Goal: Communication & Community: Participate in discussion

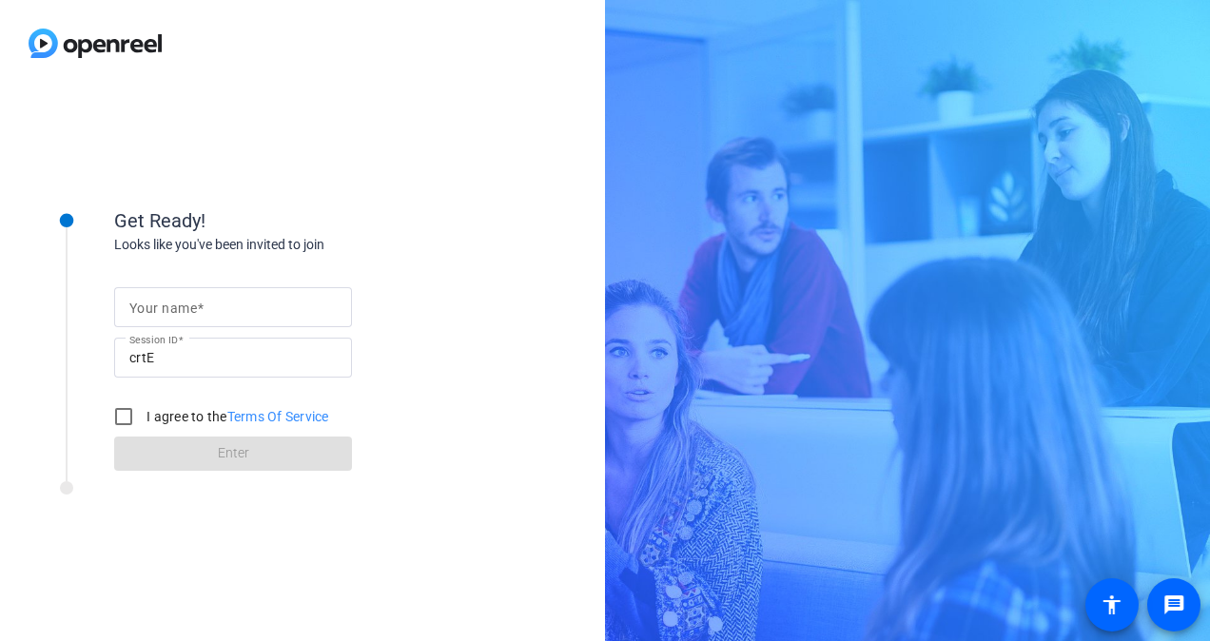
click at [192, 302] on mat-label "Your name" at bounding box center [163, 307] width 68 height 15
click at [192, 302] on input "Your name" at bounding box center [232, 307] width 207 height 23
type input "[PERSON_NAME]"
click at [615, 181] on div "Get Ready! Looks like you've been invited to join Your name Ankush Session ID c…" at bounding box center [605, 320] width 1210 height 641
click at [116, 414] on input "I agree to the Terms Of Service" at bounding box center [124, 416] width 38 height 38
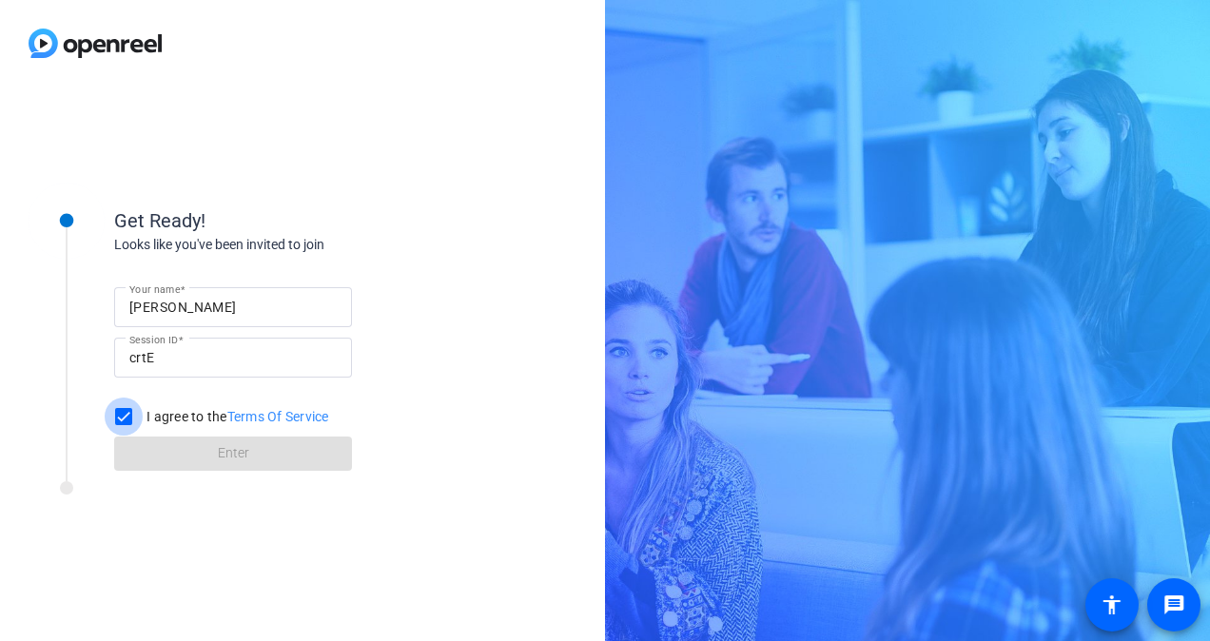
checkbox input "true"
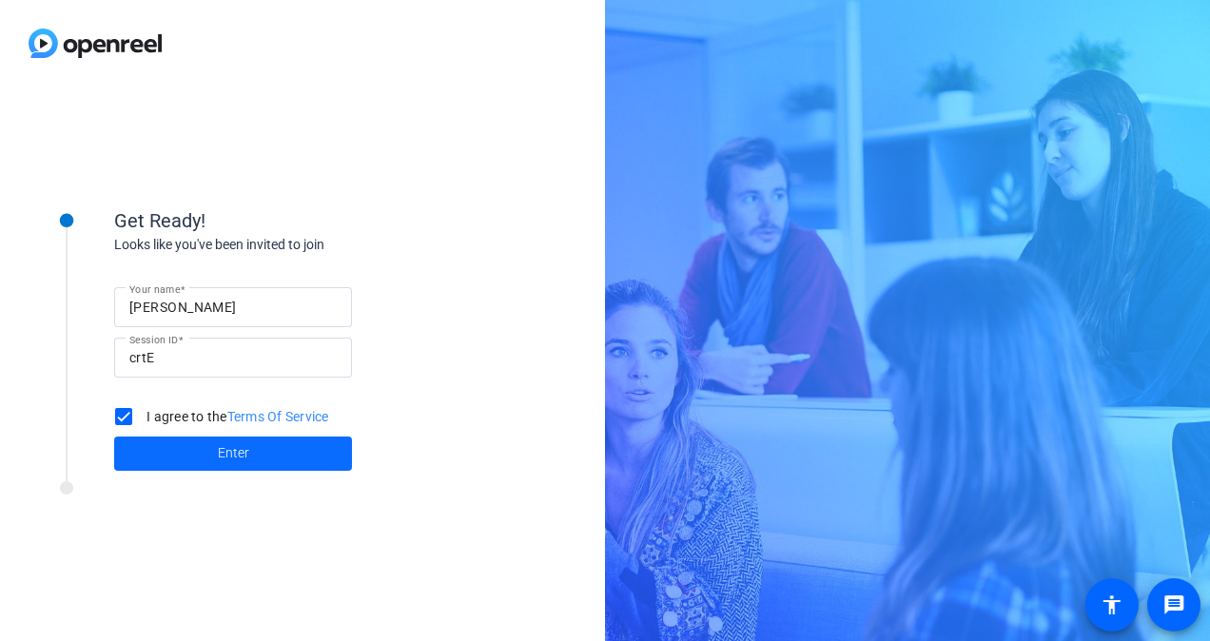
click at [234, 472] on span at bounding box center [233, 454] width 238 height 46
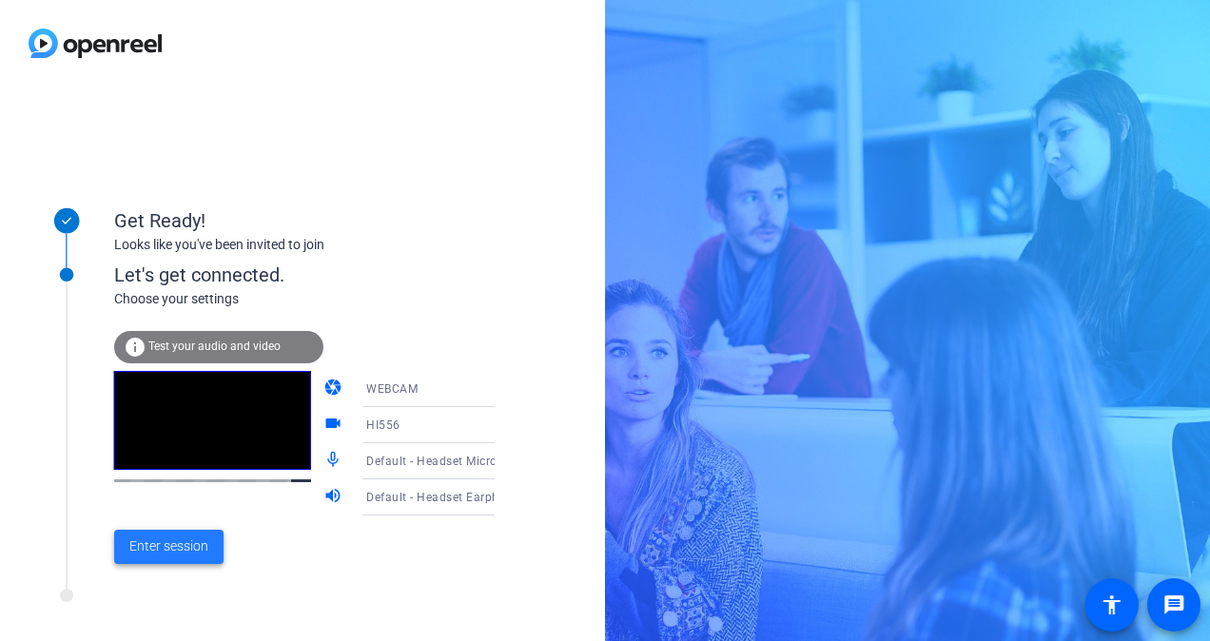
click at [184, 552] on span "Enter session" at bounding box center [168, 546] width 79 height 20
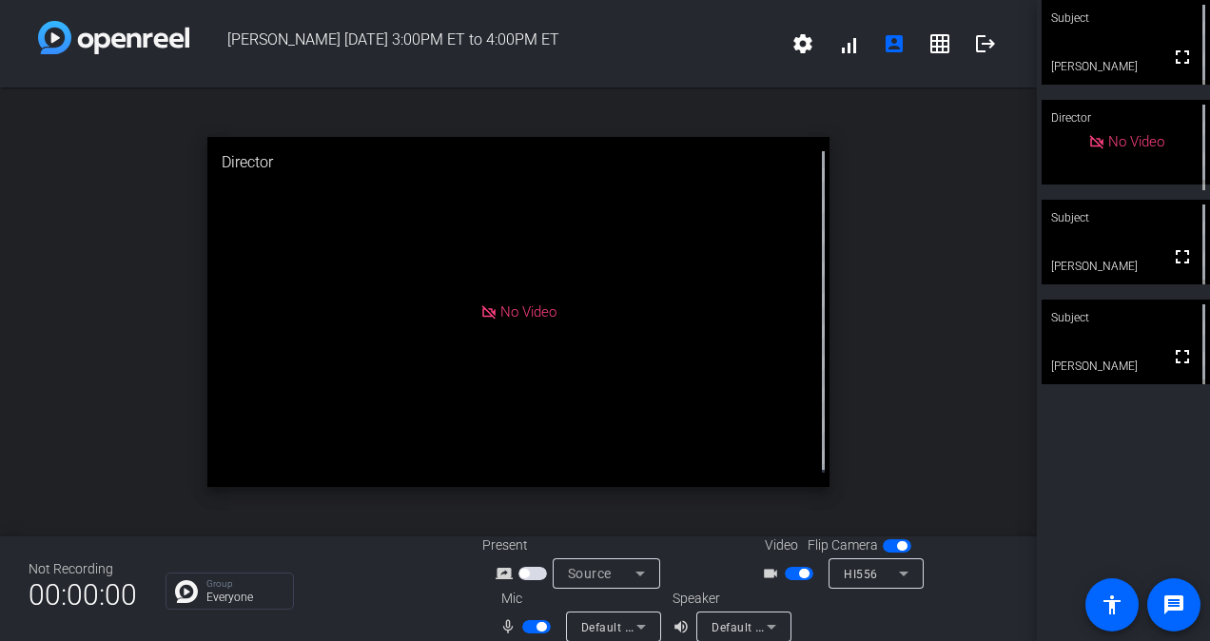
click at [785, 574] on span "button" at bounding box center [798, 573] width 29 height 13
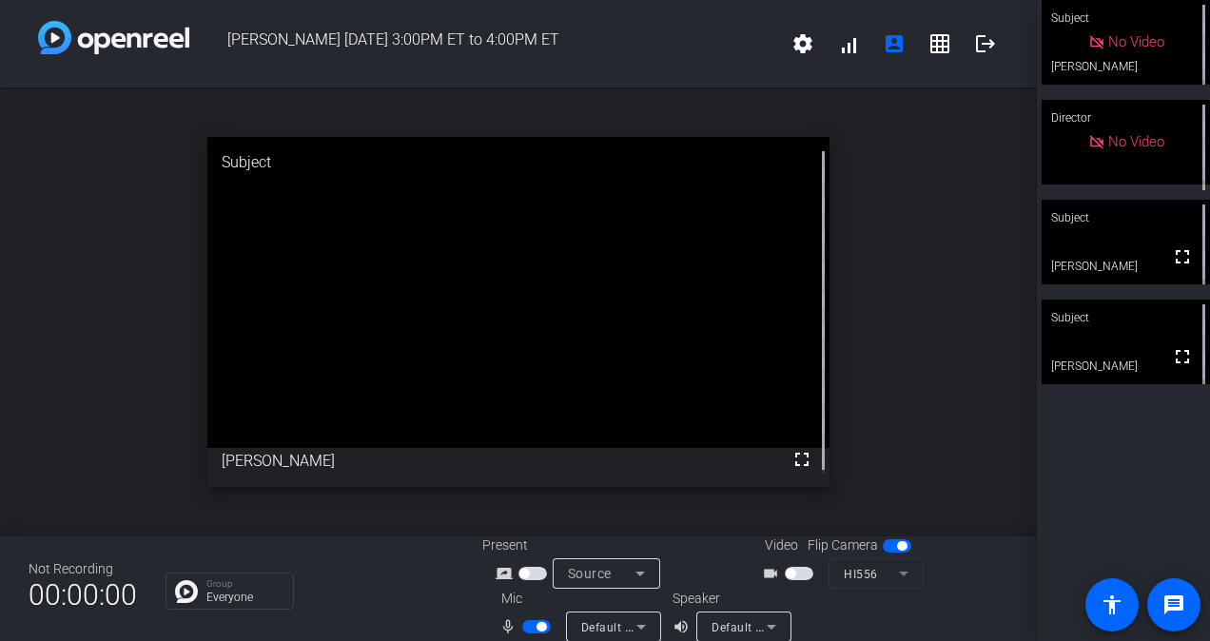
click at [536, 624] on span "button" at bounding box center [541, 627] width 10 height 10
click at [537, 622] on span "button" at bounding box center [536, 626] width 29 height 13
click at [537, 622] on span "button" at bounding box center [541, 627] width 10 height 10
click at [537, 622] on span "button" at bounding box center [536, 626] width 29 height 13
click at [537, 622] on span "button" at bounding box center [541, 627] width 10 height 10
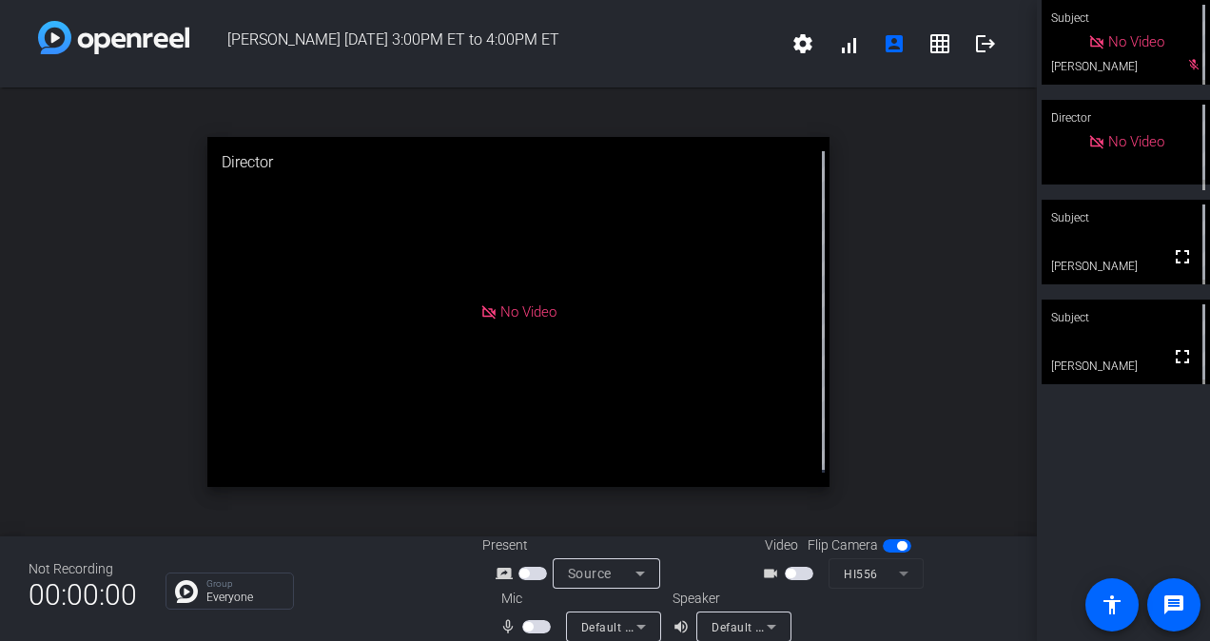
click at [536, 629] on span "button" at bounding box center [536, 626] width 29 height 13
click at [530, 630] on span "button" at bounding box center [536, 626] width 29 height 13
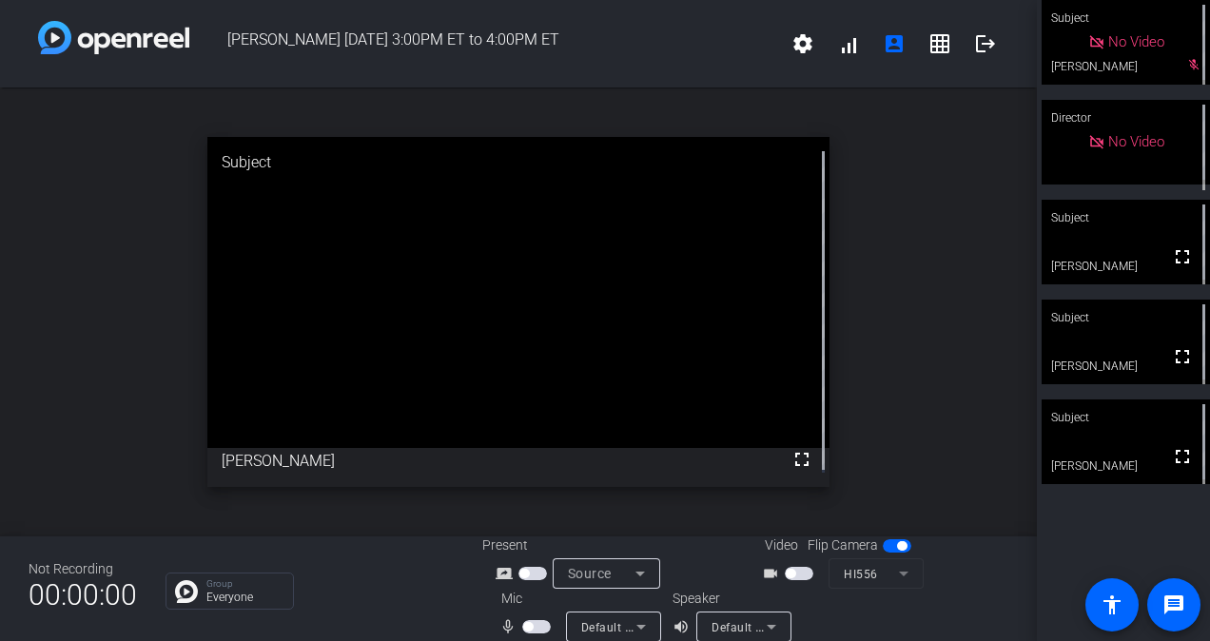
click at [532, 628] on span "button" at bounding box center [536, 626] width 29 height 13
click at [527, 572] on span "button" at bounding box center [532, 573] width 29 height 13
click at [793, 572] on span "button" at bounding box center [798, 573] width 29 height 13
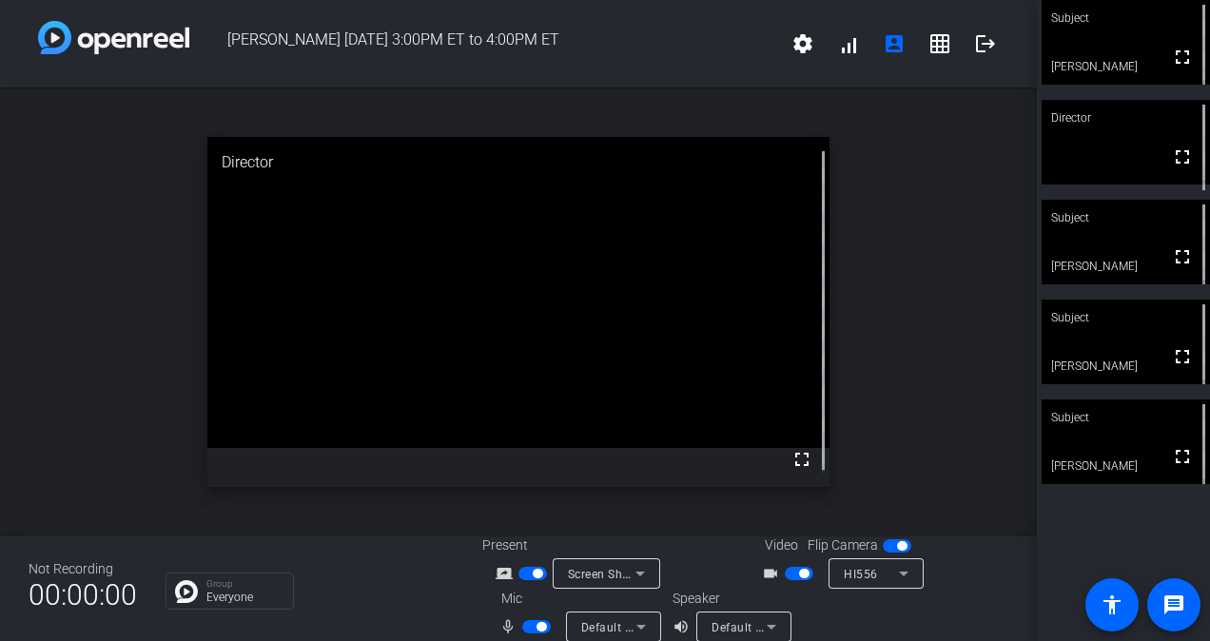
click at [799, 572] on span "button" at bounding box center [804, 574] width 10 height 10
click at [523, 626] on span "button" at bounding box center [536, 626] width 29 height 13
drag, startPoint x: 1172, startPoint y: 462, endPoint x: 1175, endPoint y: 532, distance: 70.4
click at [1172, 462] on mat-icon "fullscreen" at bounding box center [1182, 456] width 23 height 23
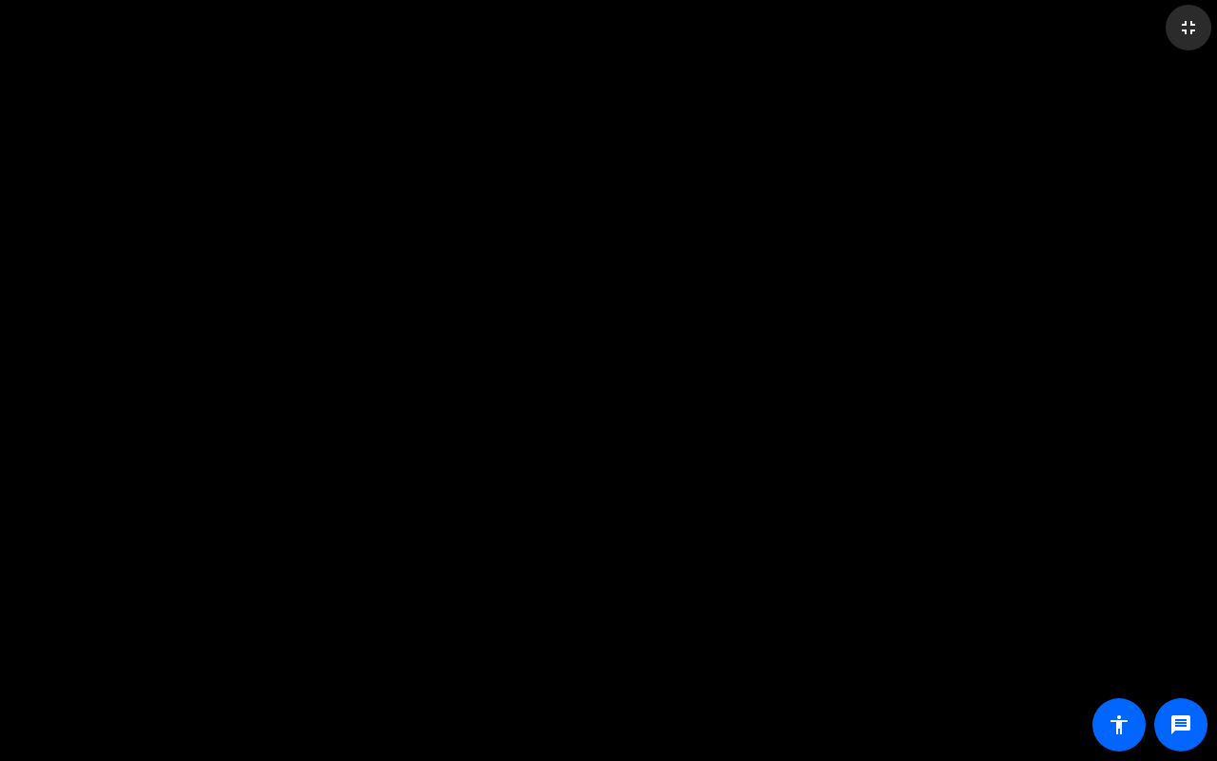
click at [1183, 29] on mat-icon "fullscreen_exit" at bounding box center [1188, 27] width 23 height 23
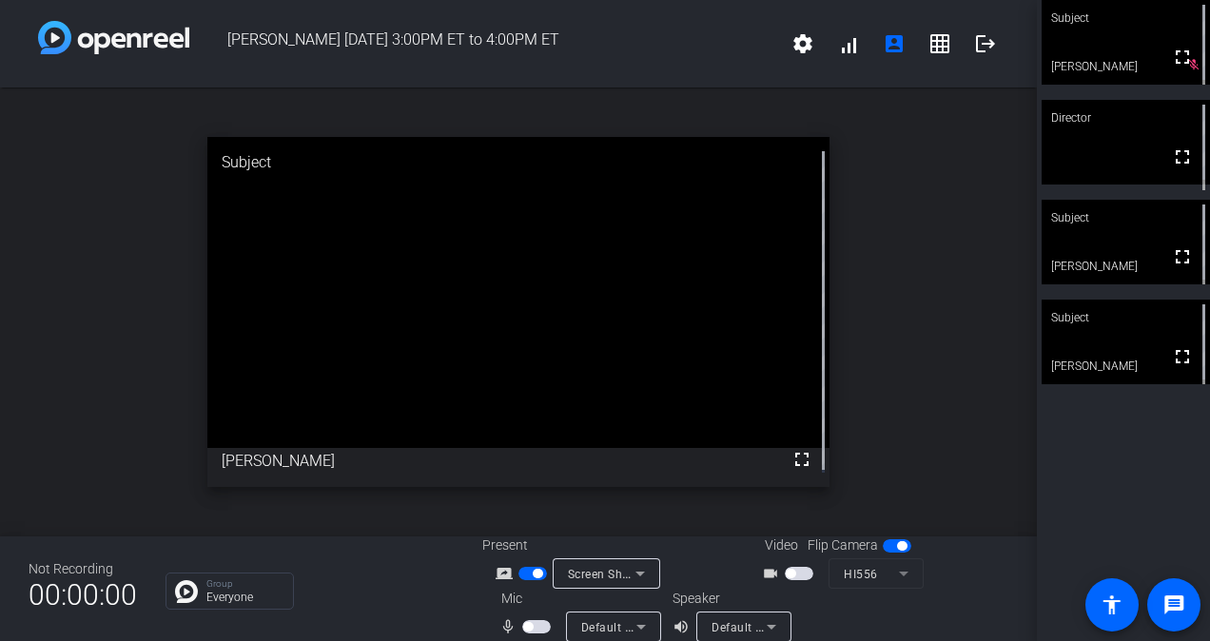
click at [529, 629] on span "button" at bounding box center [536, 626] width 29 height 13
click at [536, 628] on span "button" at bounding box center [541, 627] width 10 height 10
click at [928, 51] on mat-icon "grid_on" at bounding box center [939, 43] width 23 height 23
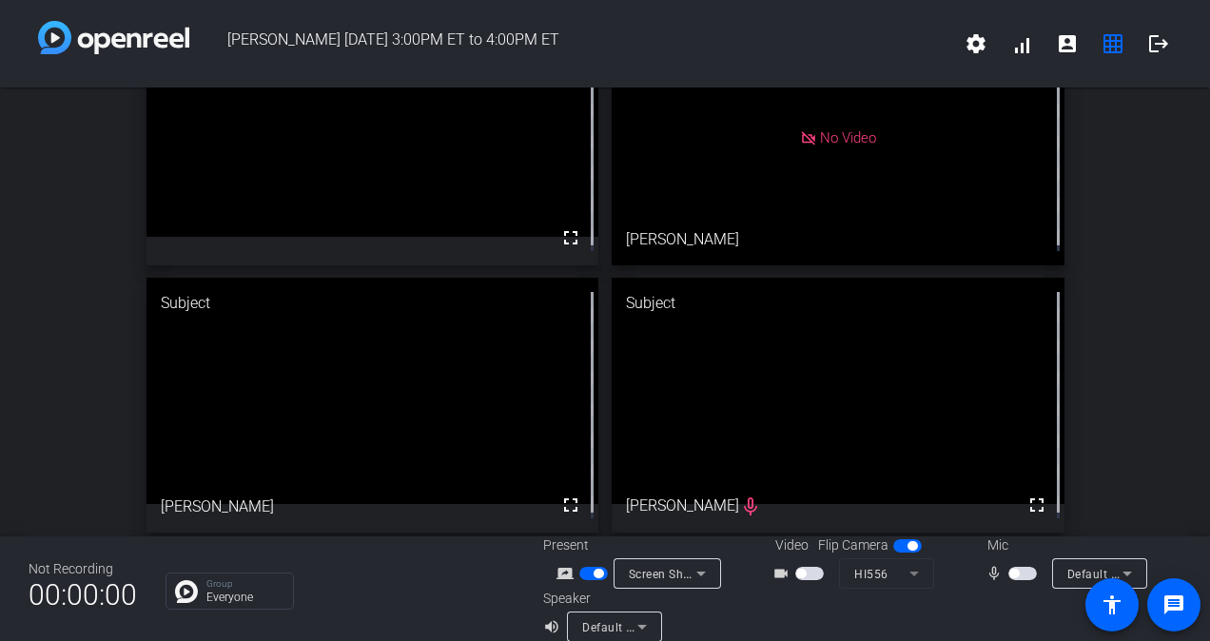
scroll to position [22, 0]
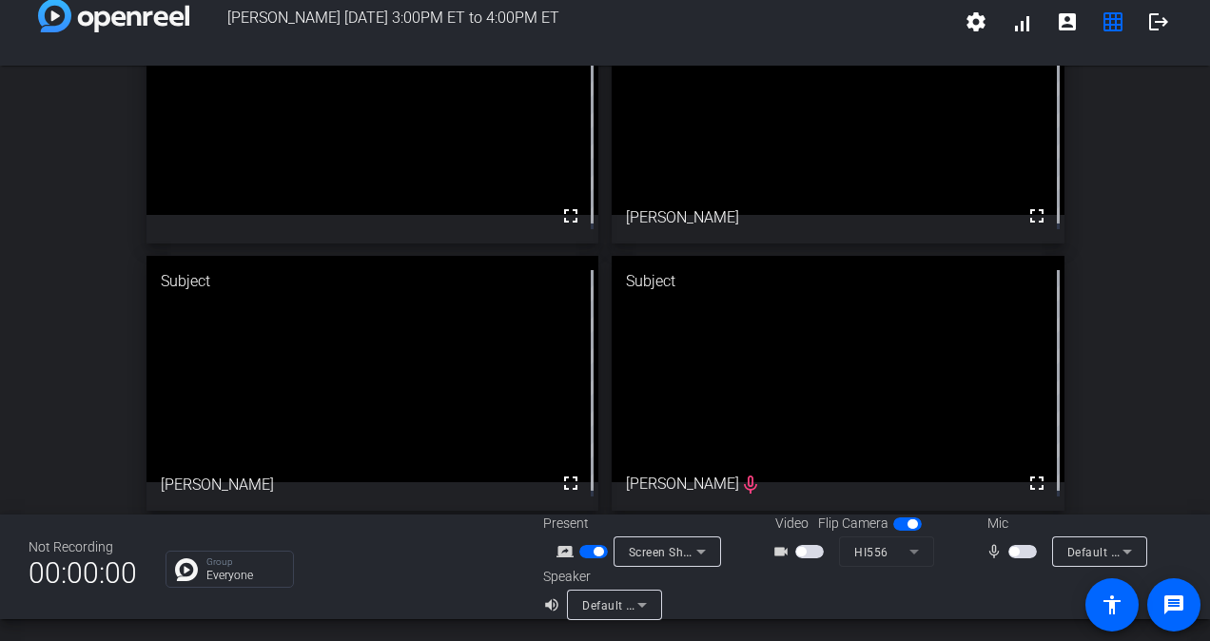
click at [1019, 552] on span "button" at bounding box center [1022, 551] width 29 height 13
click at [1022, 549] on span "button" at bounding box center [1027, 552] width 10 height 10
click at [801, 553] on span "button" at bounding box center [809, 551] width 29 height 13
click at [1016, 552] on span "button" at bounding box center [1022, 551] width 29 height 13
click at [1008, 550] on span "button" at bounding box center [1022, 551] width 29 height 13
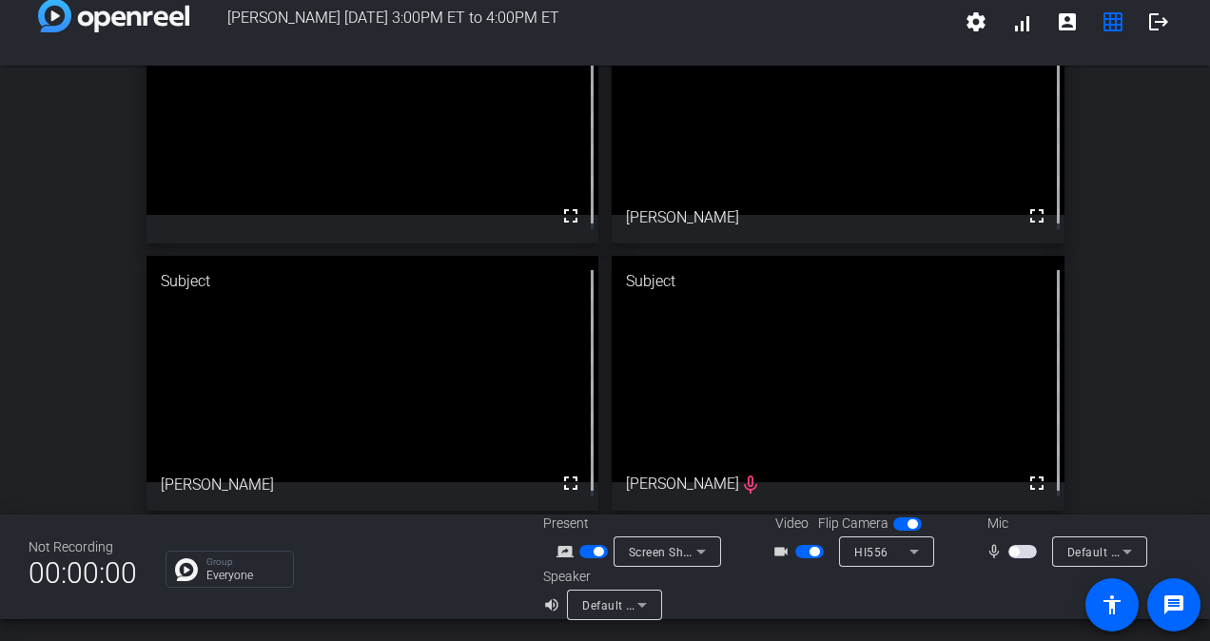
click at [1016, 553] on span "button" at bounding box center [1022, 551] width 29 height 13
click at [1022, 553] on span "button" at bounding box center [1027, 552] width 10 height 10
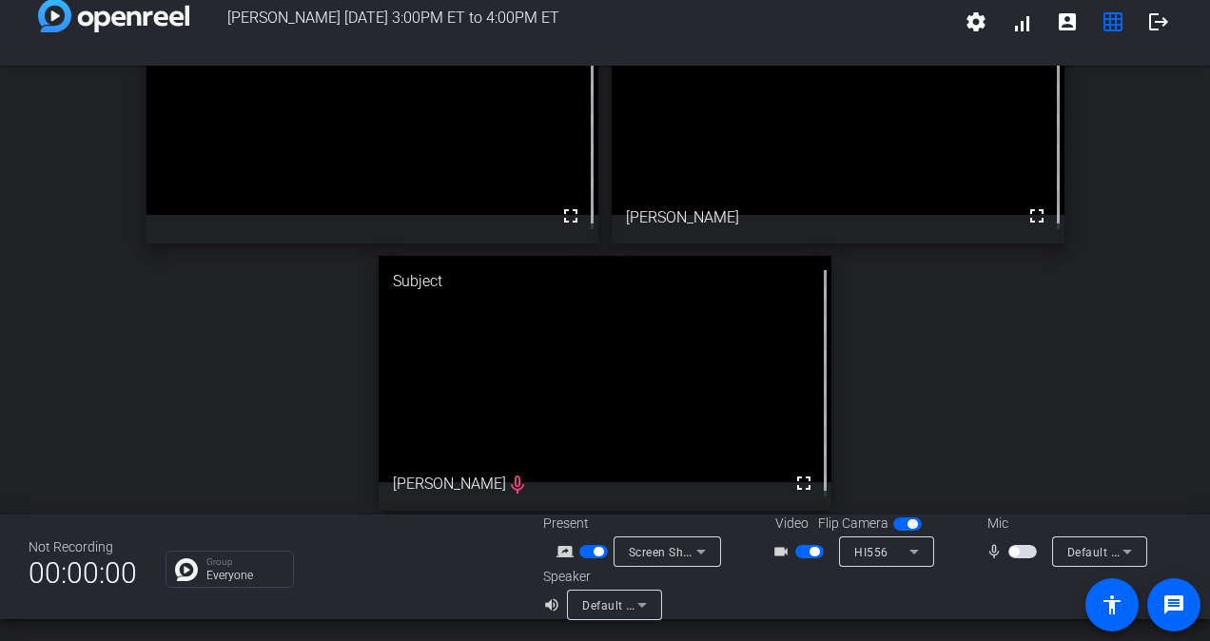
click at [816, 546] on span "button" at bounding box center [809, 551] width 29 height 13
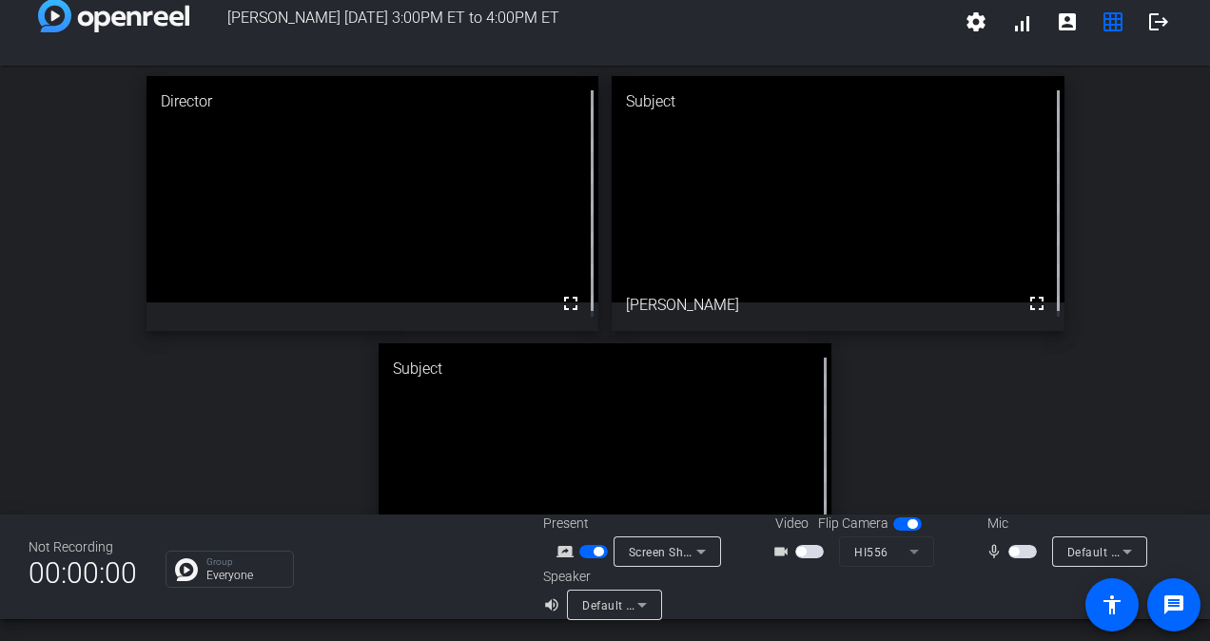
scroll to position [0, 0]
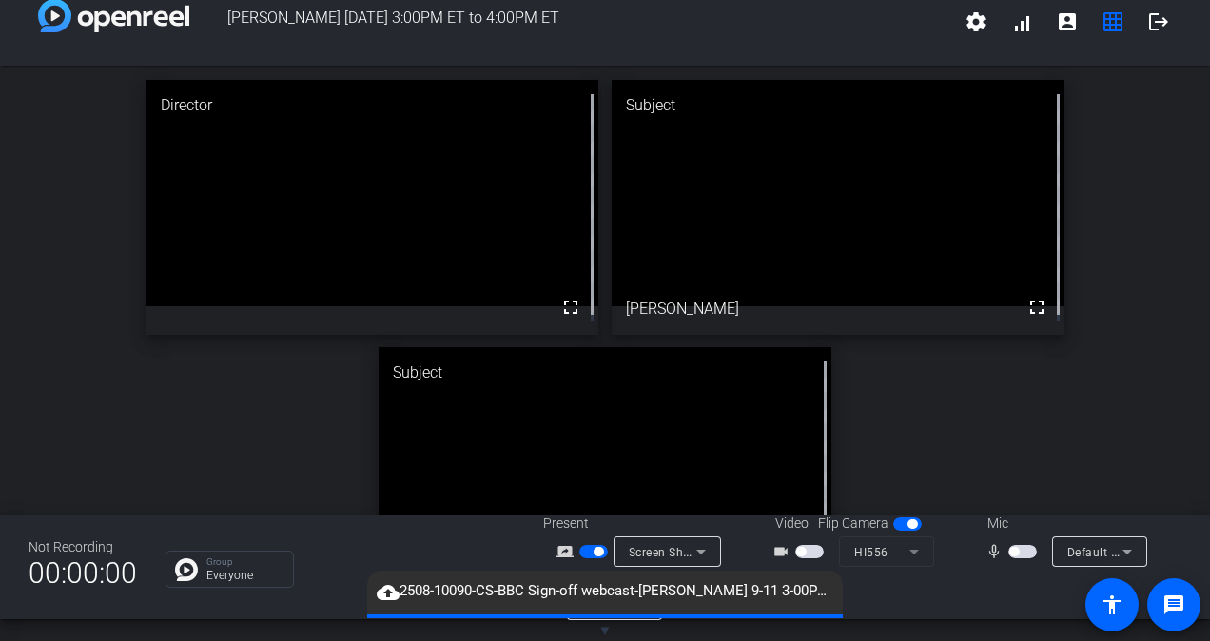
click at [593, 550] on span "button" at bounding box center [598, 552] width 10 height 10
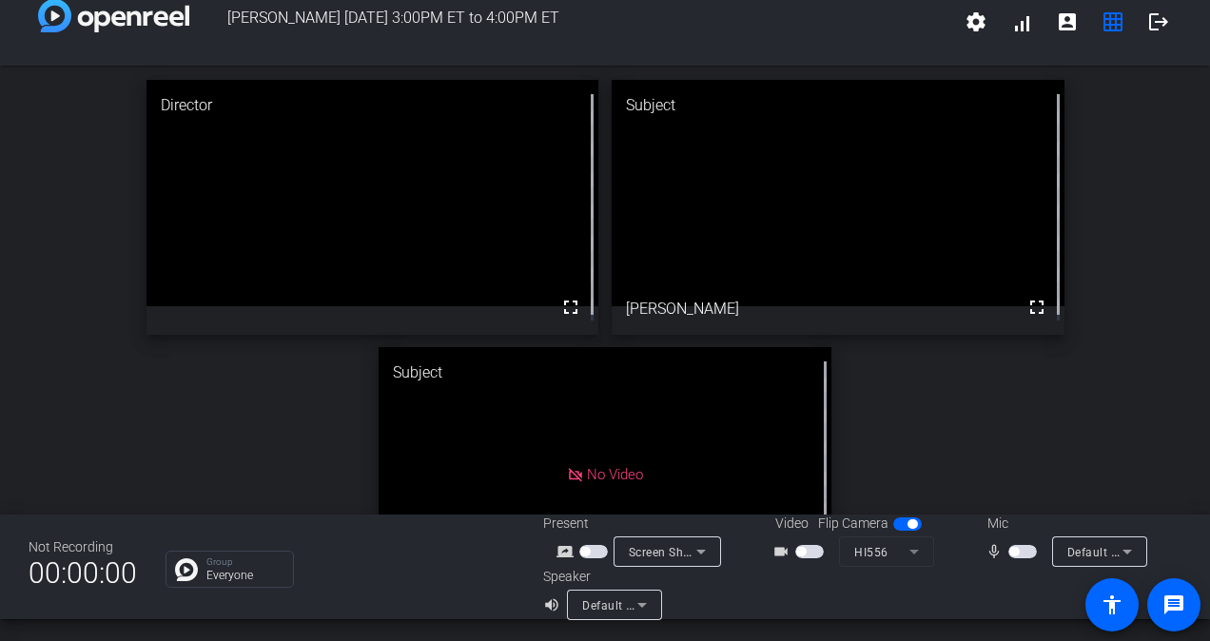
click at [807, 547] on span "button" at bounding box center [809, 551] width 29 height 13
click at [1020, 552] on span "button" at bounding box center [1022, 551] width 29 height 13
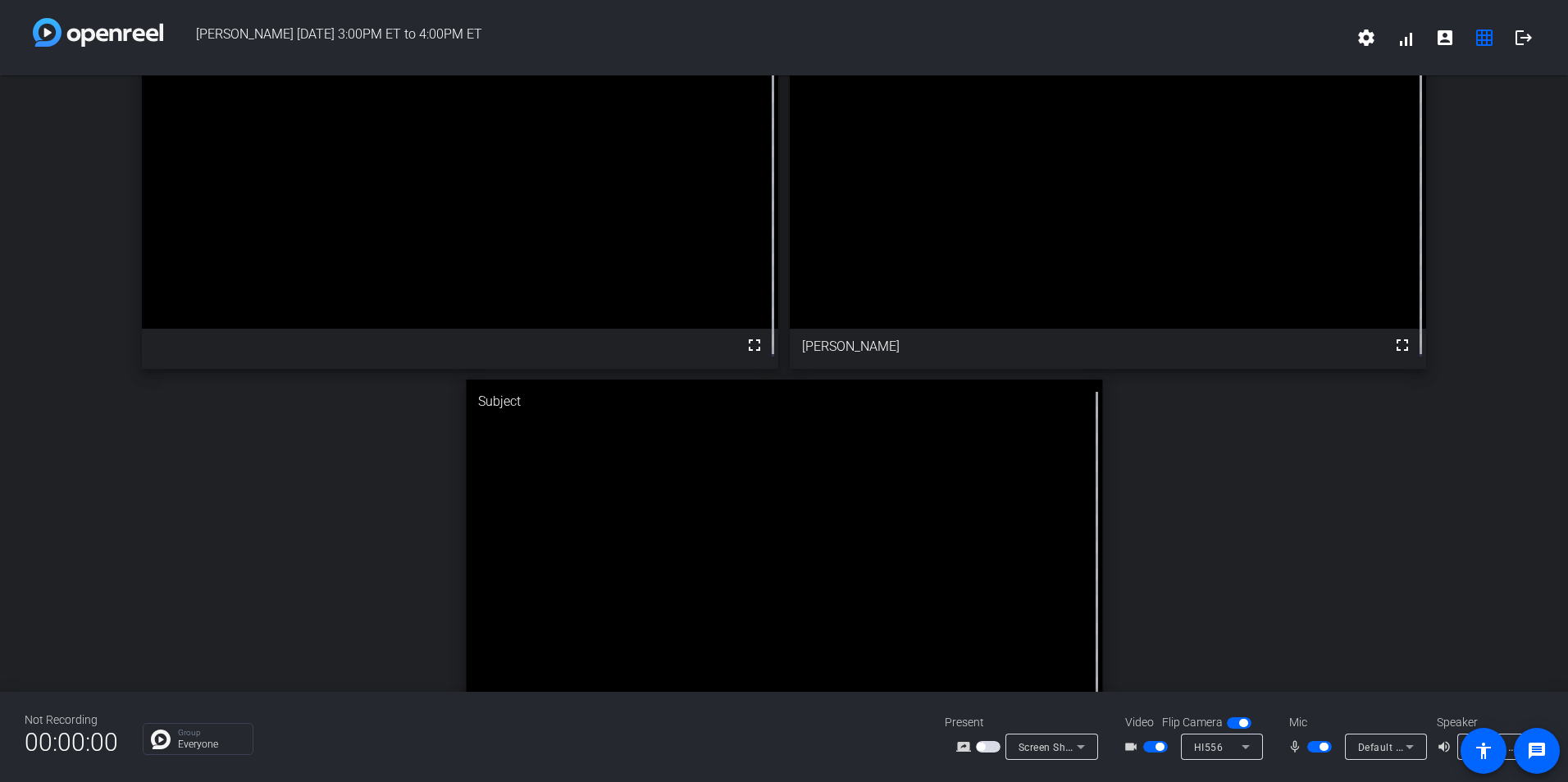
click at [1043, 550] on div "Director fullscreen Subject fullscreen Greg Formato Subject fullscreen Ankush" at bounding box center [784, 374] width 1568 height 752
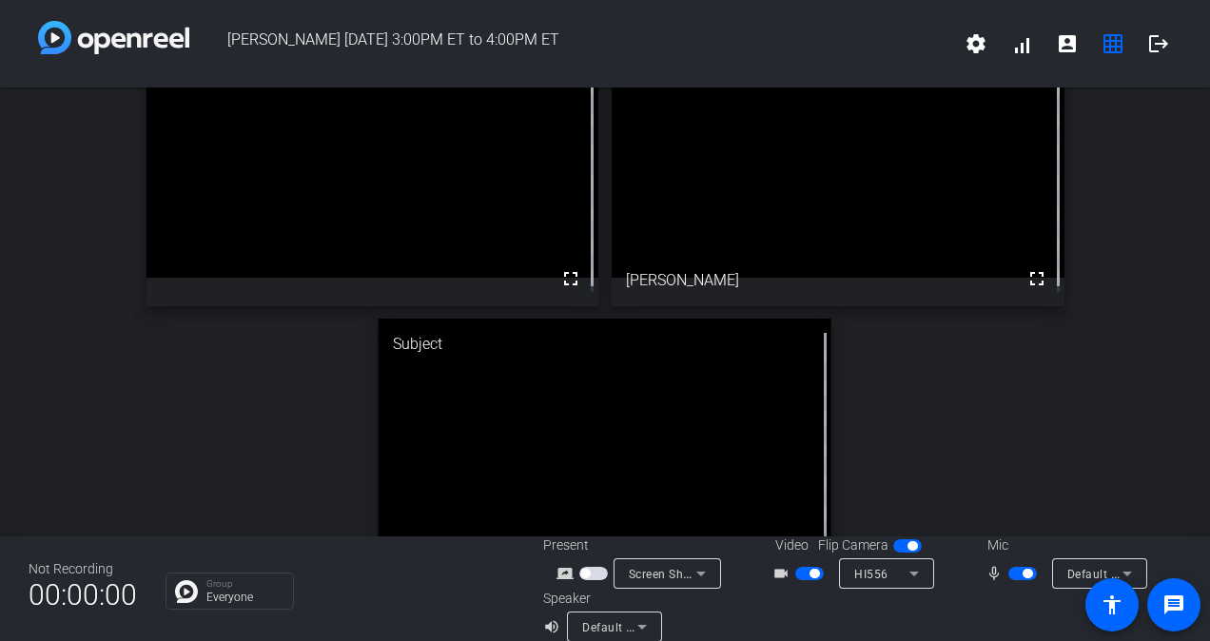
scroll to position [49, 0]
click at [939, 439] on div "Director fullscreen Subject fullscreen Greg Formato Subject fullscreen Ankush" at bounding box center [605, 313] width 1210 height 551
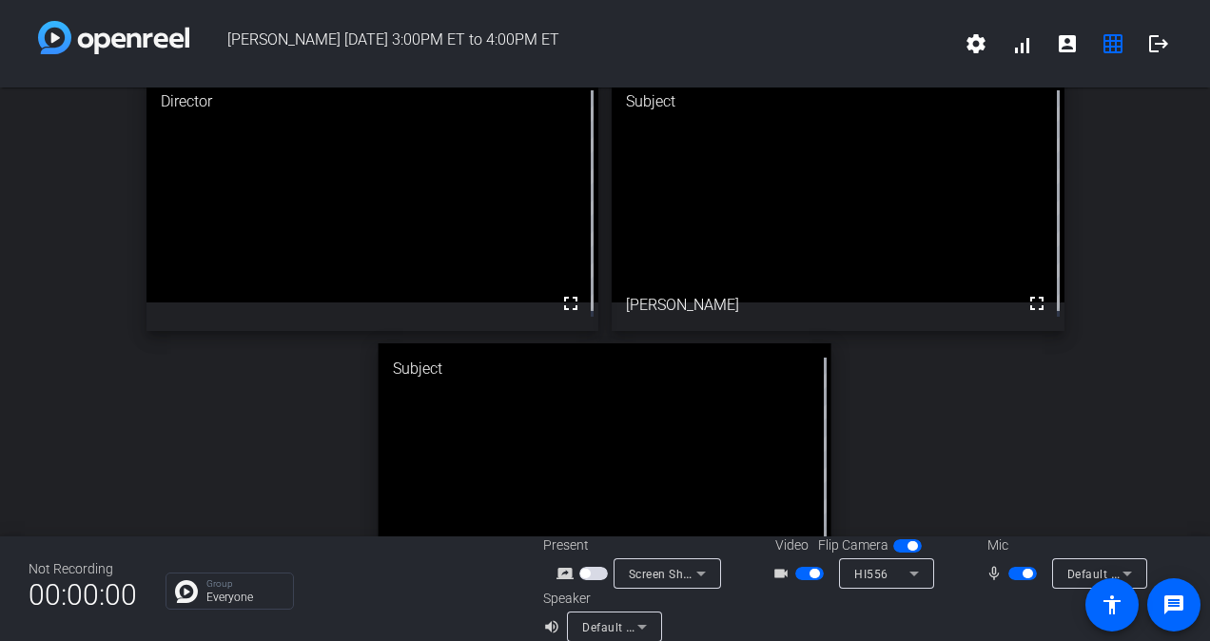
scroll to position [23, 0]
click at [1151, 45] on mat-icon "logout" at bounding box center [1158, 43] width 23 height 23
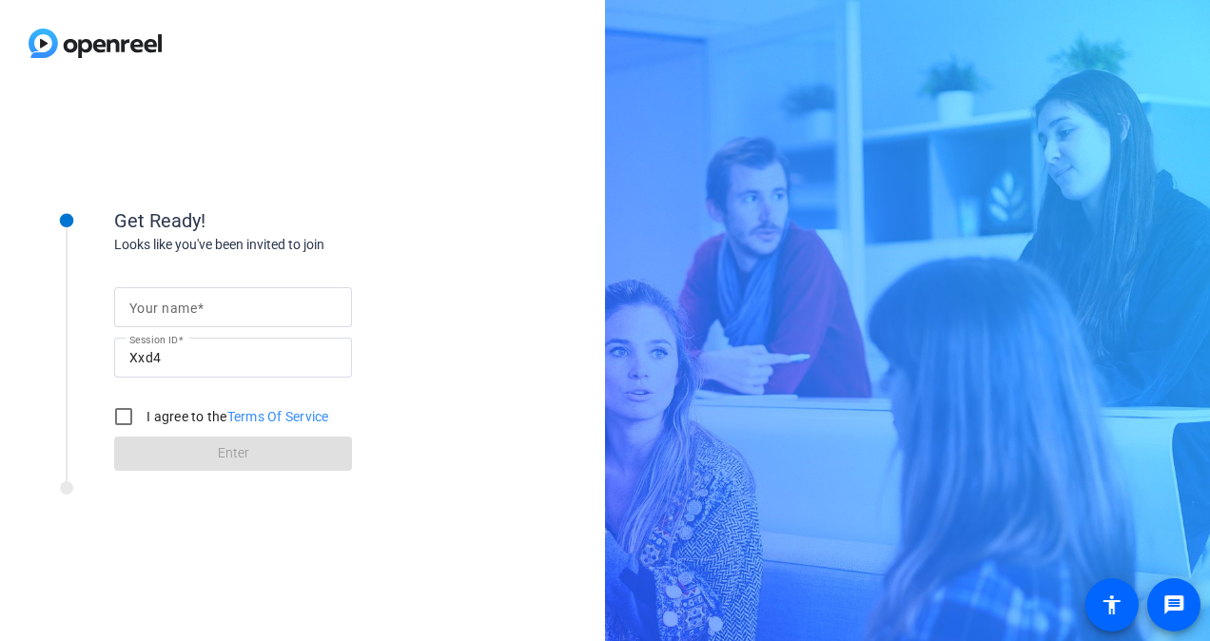
click at [259, 312] on input "Your name" at bounding box center [232, 307] width 207 height 23
type input "[PERSON_NAME]"
click at [478, 299] on div "Your name Ankush Session ID Xxd4 I agree to the Terms Of Service Enter" at bounding box center [304, 363] width 380 height 216
click at [115, 416] on input "I agree to the Terms Of Service" at bounding box center [124, 416] width 38 height 38
checkbox input "true"
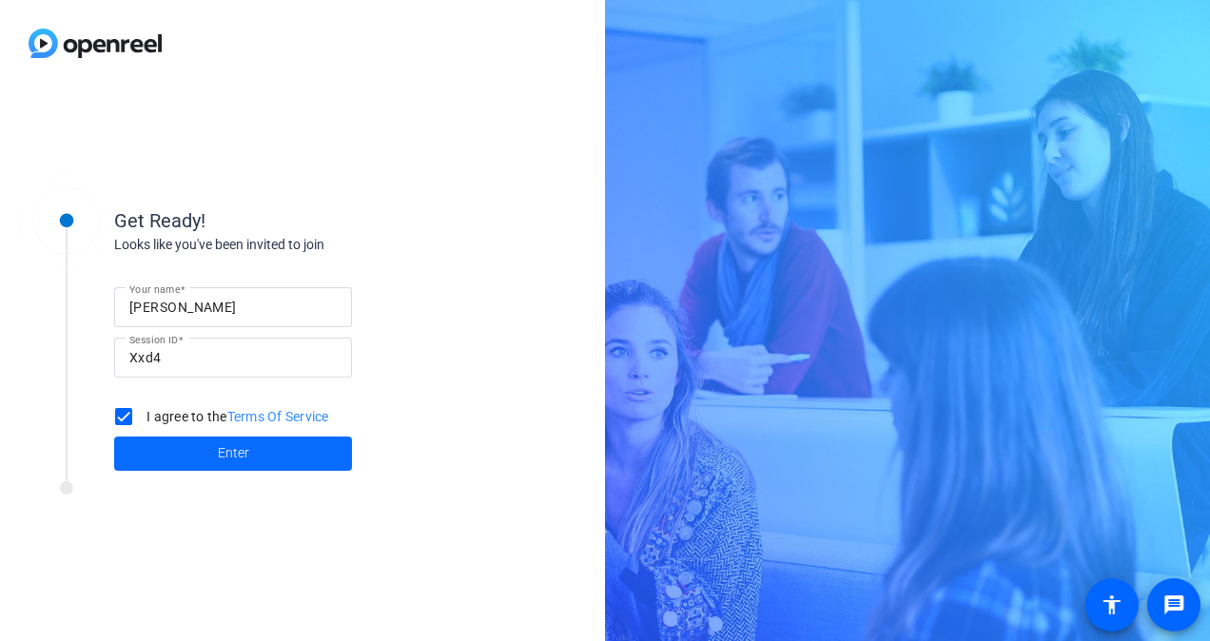
click at [234, 453] on span "Enter" at bounding box center [233, 453] width 31 height 20
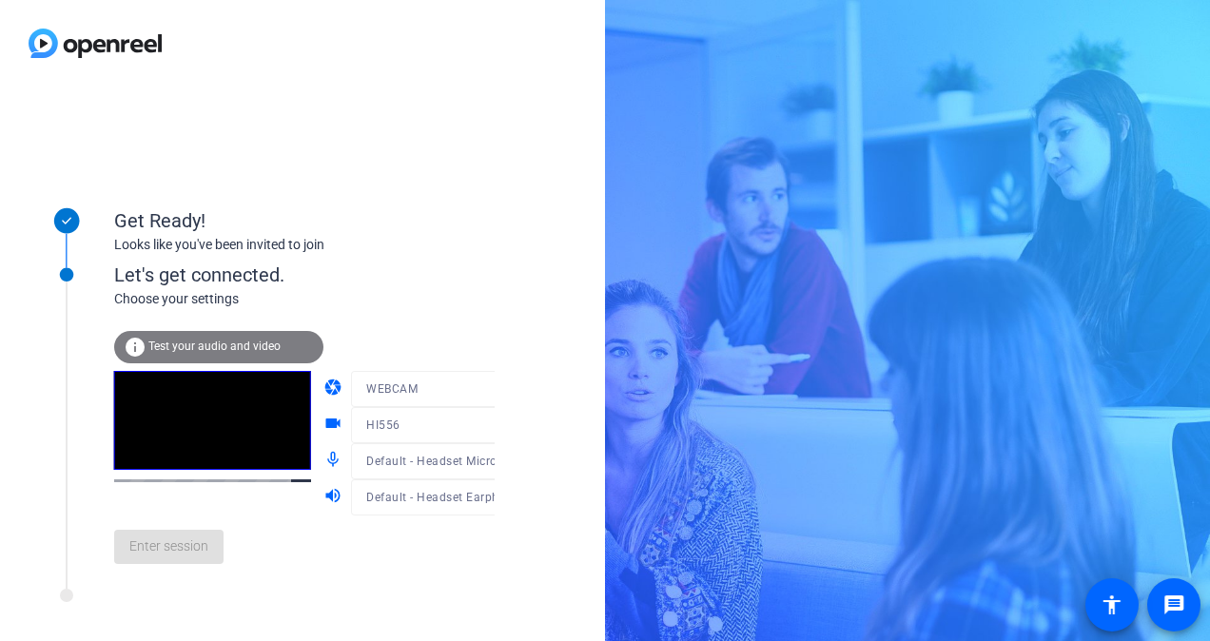
click at [178, 562] on div "Enter session" at bounding box center [323, 546] width 419 height 63
click at [169, 539] on span "Enter session" at bounding box center [168, 546] width 79 height 20
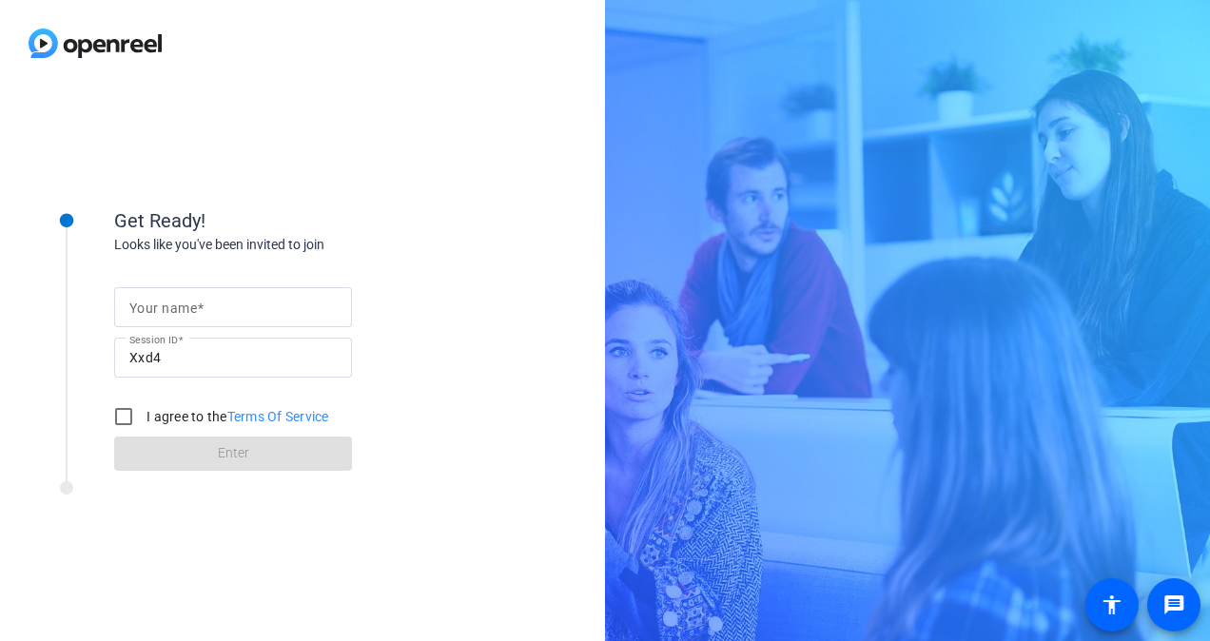
click at [224, 306] on input "Your name" at bounding box center [232, 307] width 207 height 23
type input "[PERSON_NAME]"
click at [587, 174] on div "Get Ready! Looks like you've been invited to join Your name [PERSON_NAME] Sessi…" at bounding box center [302, 364] width 605 height 554
click at [122, 420] on input "I agree to the Terms Of Service" at bounding box center [124, 416] width 38 height 38
checkbox input "true"
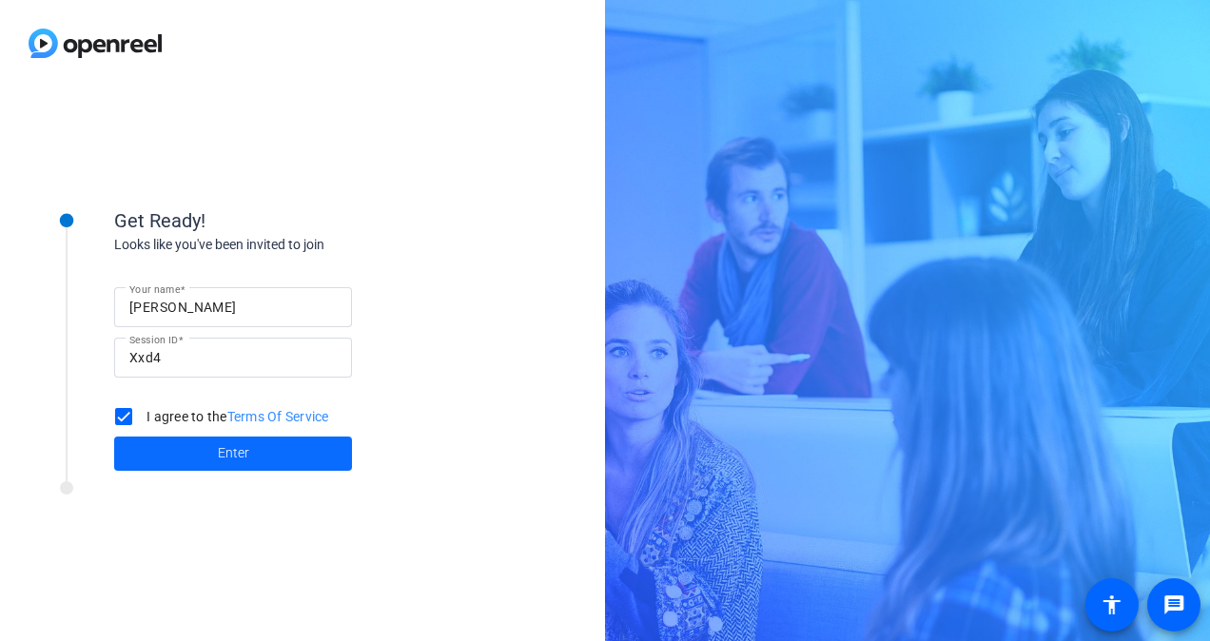
click at [243, 462] on span "Enter" at bounding box center [233, 453] width 31 height 20
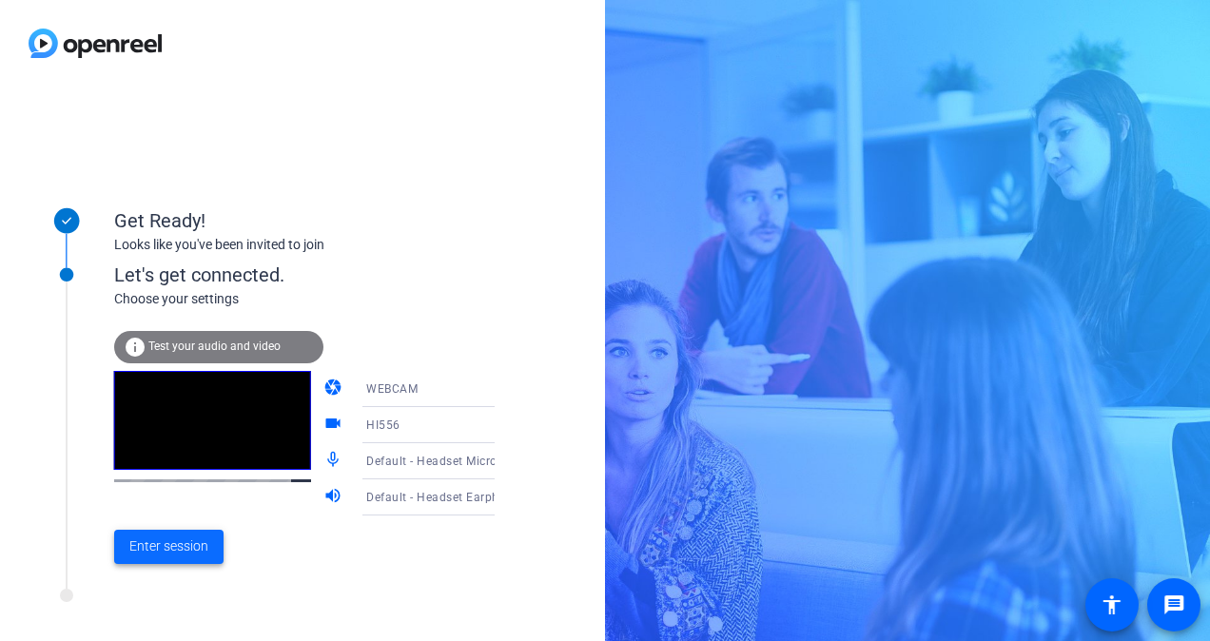
click at [188, 548] on span "Enter session" at bounding box center [168, 546] width 79 height 20
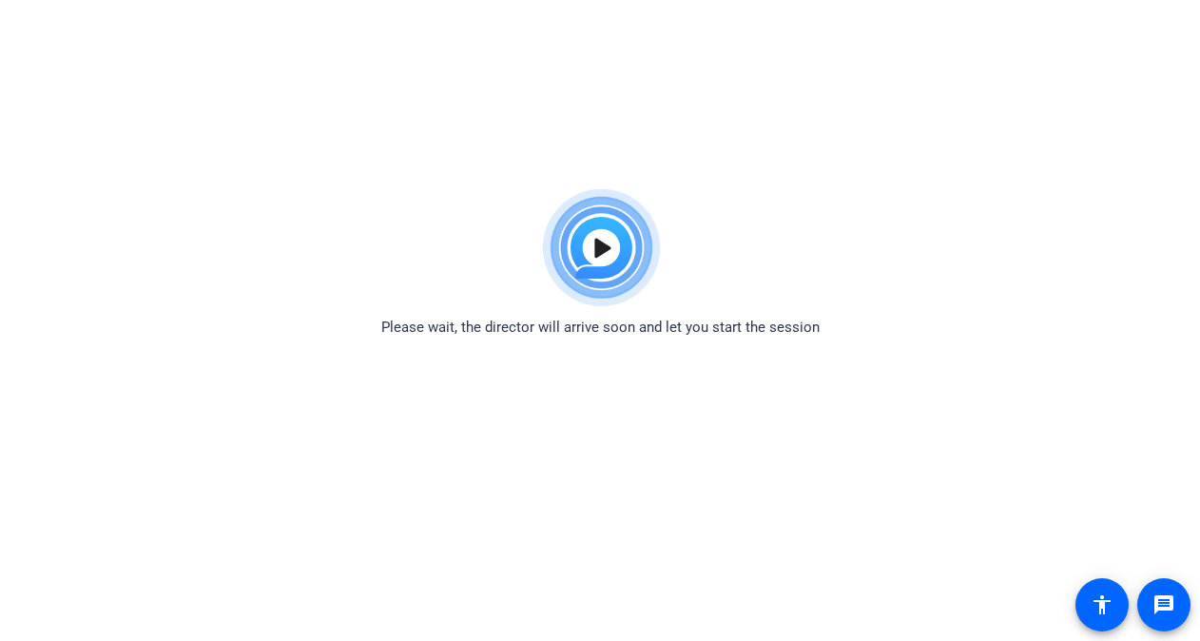
click at [431, 412] on body "Accessibility Screen-Reader Guide, Feedback, and Issue Reporting | New window P…" at bounding box center [600, 500] width 1200 height 641
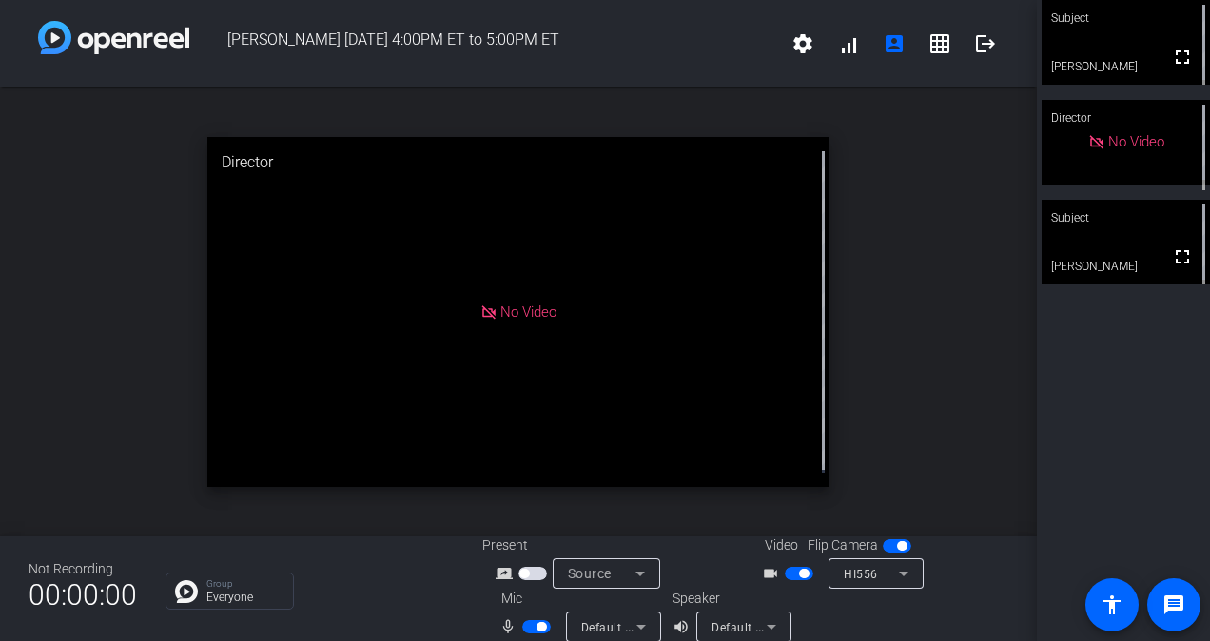
click at [530, 572] on span "button" at bounding box center [532, 573] width 29 height 13
click at [800, 589] on div "Speaker volume_up Default - Headset Earphone (Jabra EVOLVE 20 MS)" at bounding box center [756, 615] width 168 height 53
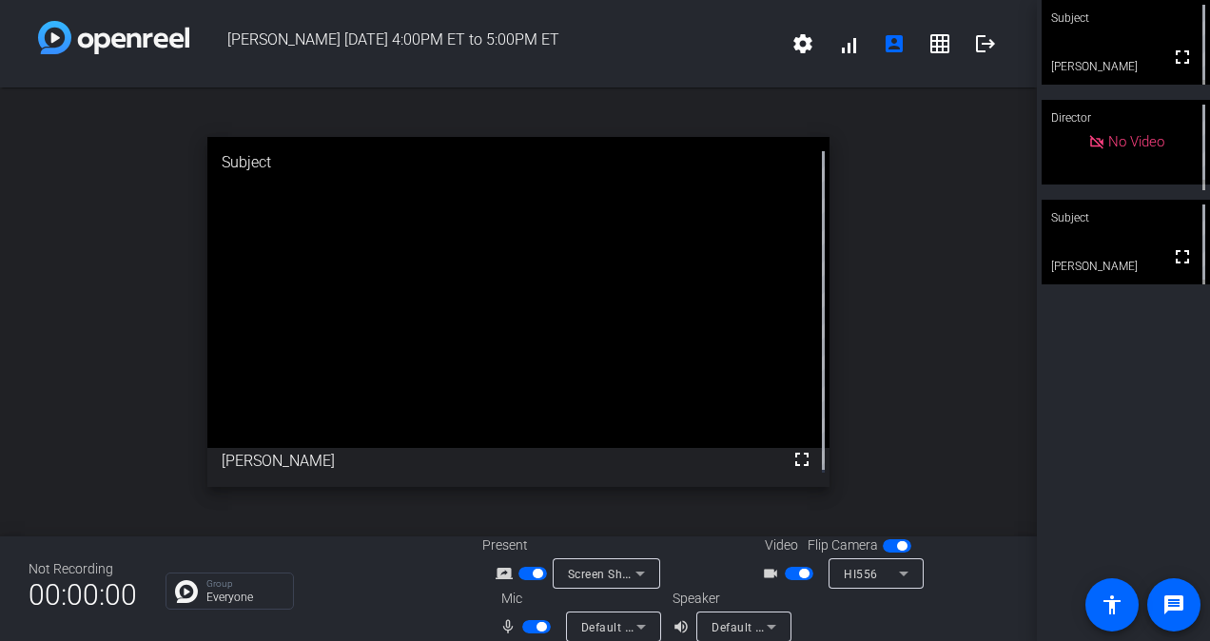
click at [789, 575] on span "button" at bounding box center [798, 573] width 29 height 13
click at [531, 625] on span "button" at bounding box center [536, 626] width 29 height 13
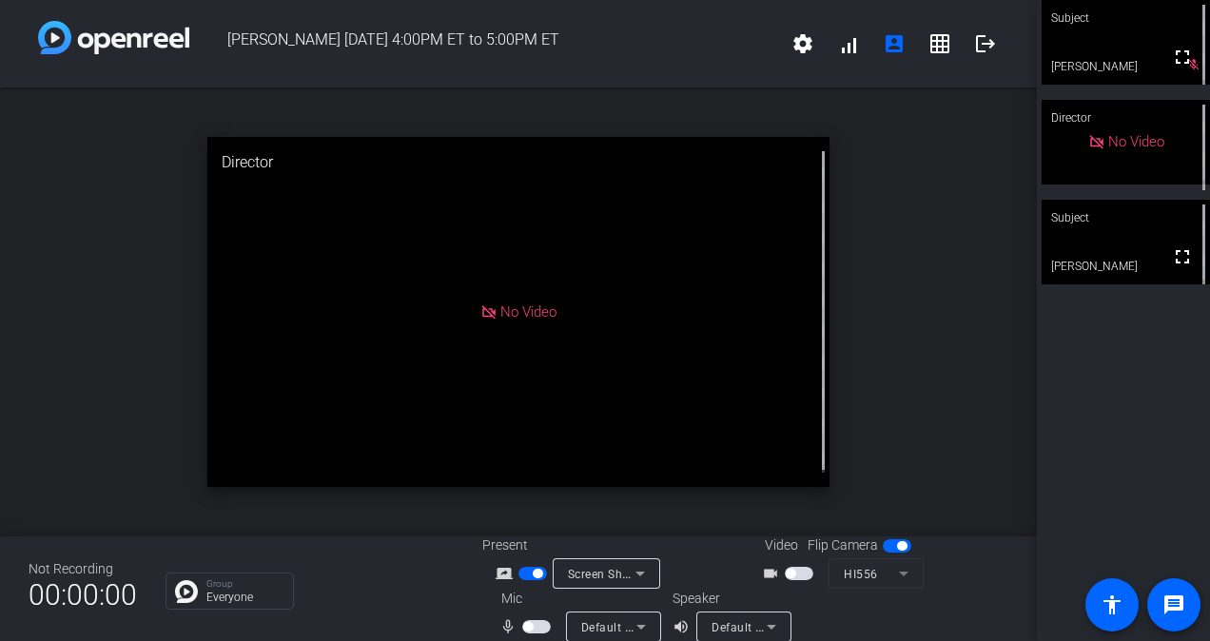
click at [546, 629] on div at bounding box center [538, 626] width 32 height 13
click at [528, 620] on span "button" at bounding box center [536, 626] width 29 height 13
click at [526, 628] on span "button" at bounding box center [536, 626] width 29 height 13
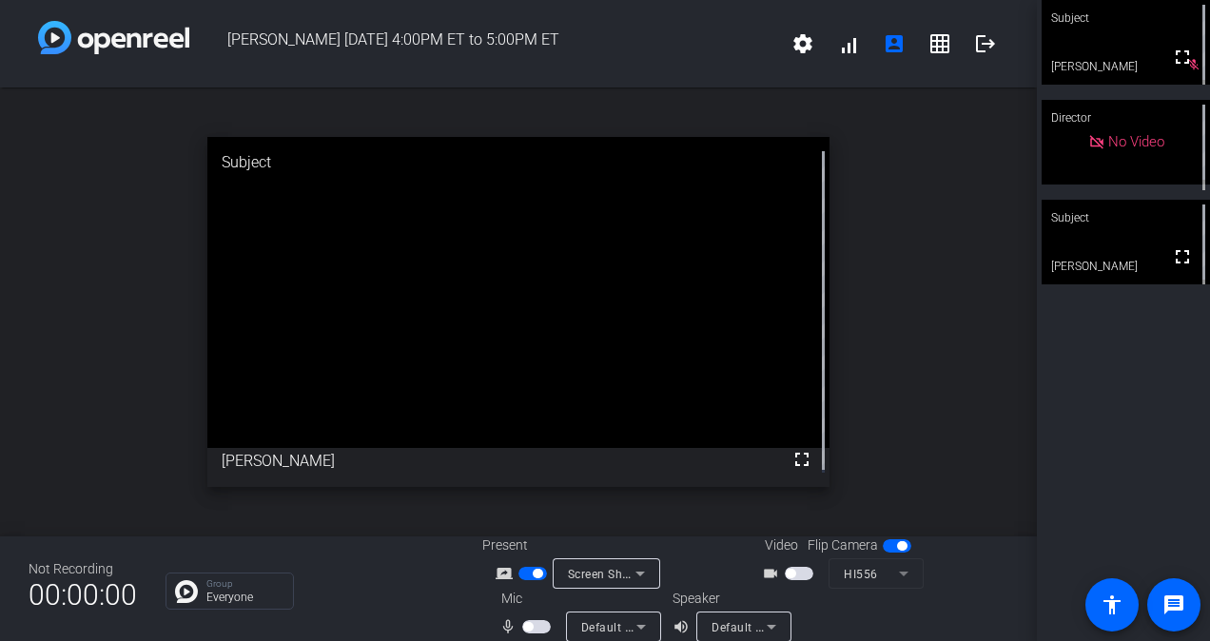
click at [526, 627] on span "button" at bounding box center [528, 627] width 10 height 10
click at [529, 628] on span "button" at bounding box center [536, 626] width 29 height 13
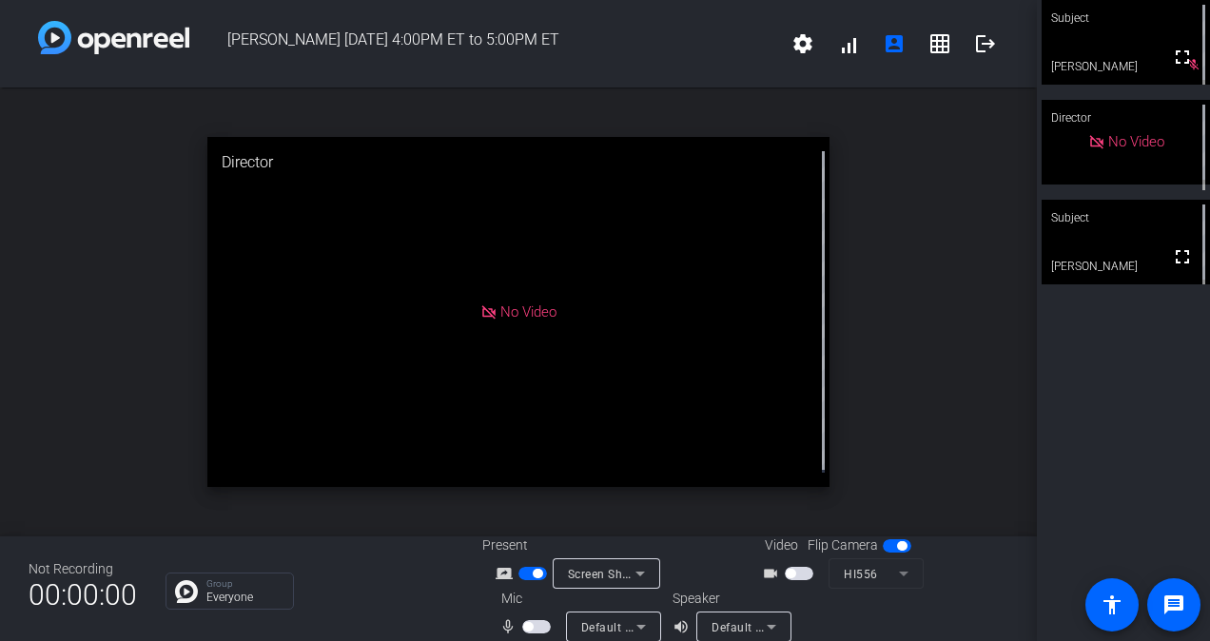
click at [540, 626] on span "button" at bounding box center [536, 626] width 29 height 13
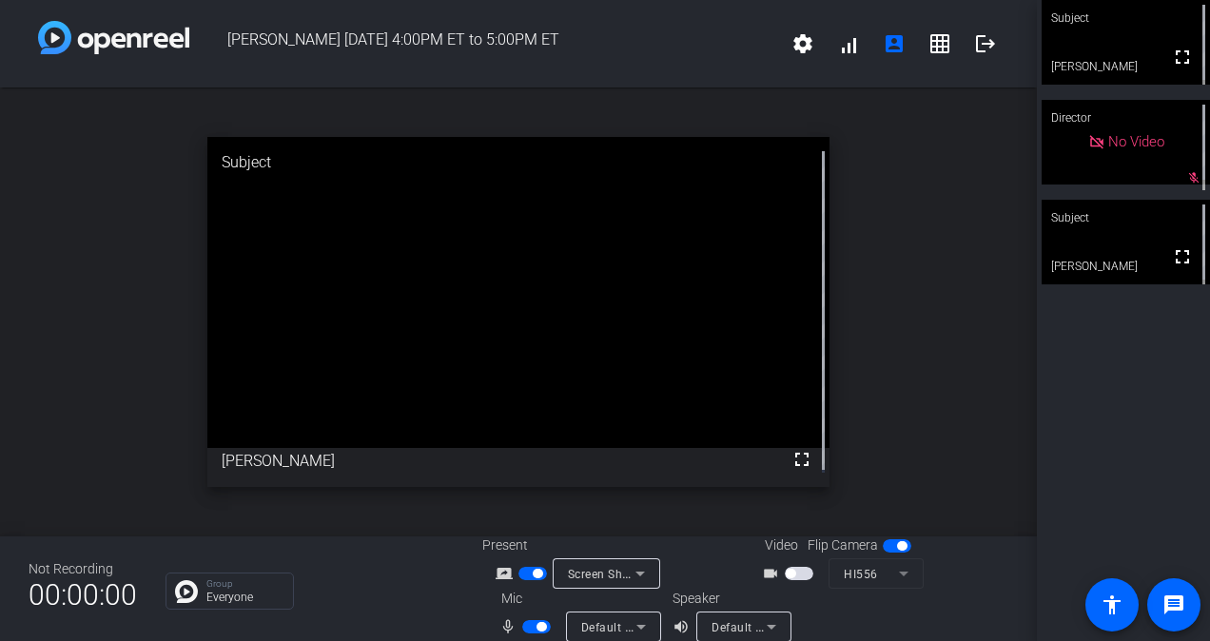
click at [933, 429] on div "open_in_new Subject fullscreen [PERSON_NAME]" at bounding box center [518, 311] width 1036 height 449
click at [536, 626] on span "button" at bounding box center [541, 627] width 10 height 10
click at [401, 597] on div "Group Everyone" at bounding box center [309, 590] width 288 height 37
click at [534, 624] on span "button" at bounding box center [536, 626] width 29 height 13
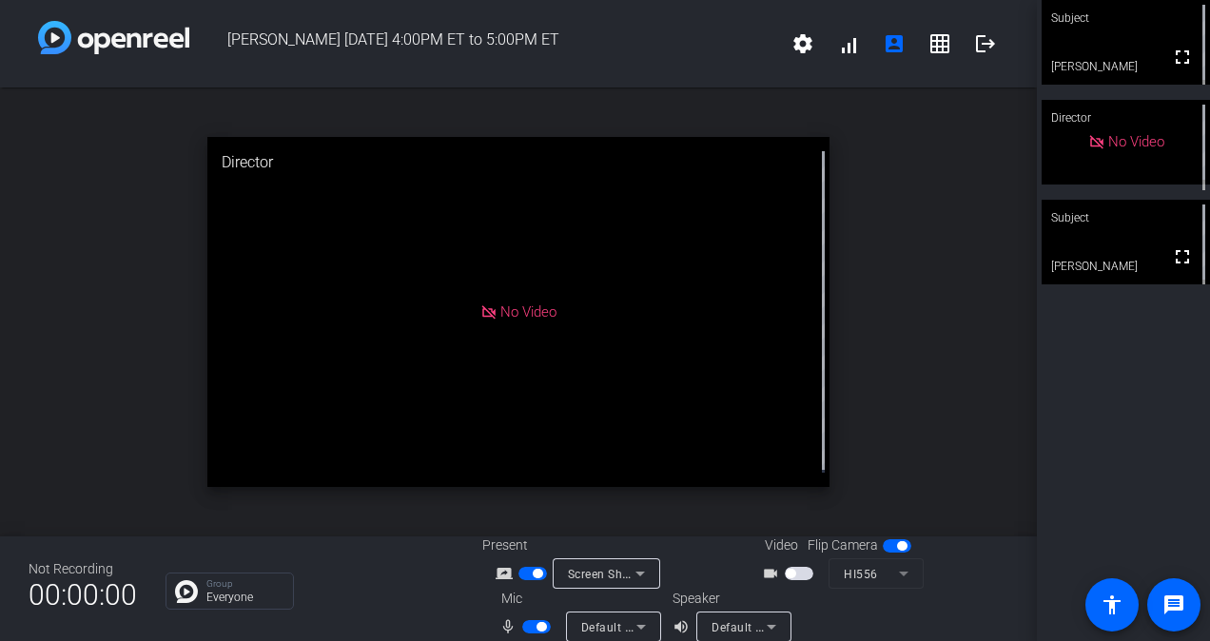
click at [536, 624] on span "button" at bounding box center [541, 627] width 10 height 10
click at [417, 586] on div "Group Everyone" at bounding box center [309, 590] width 288 height 37
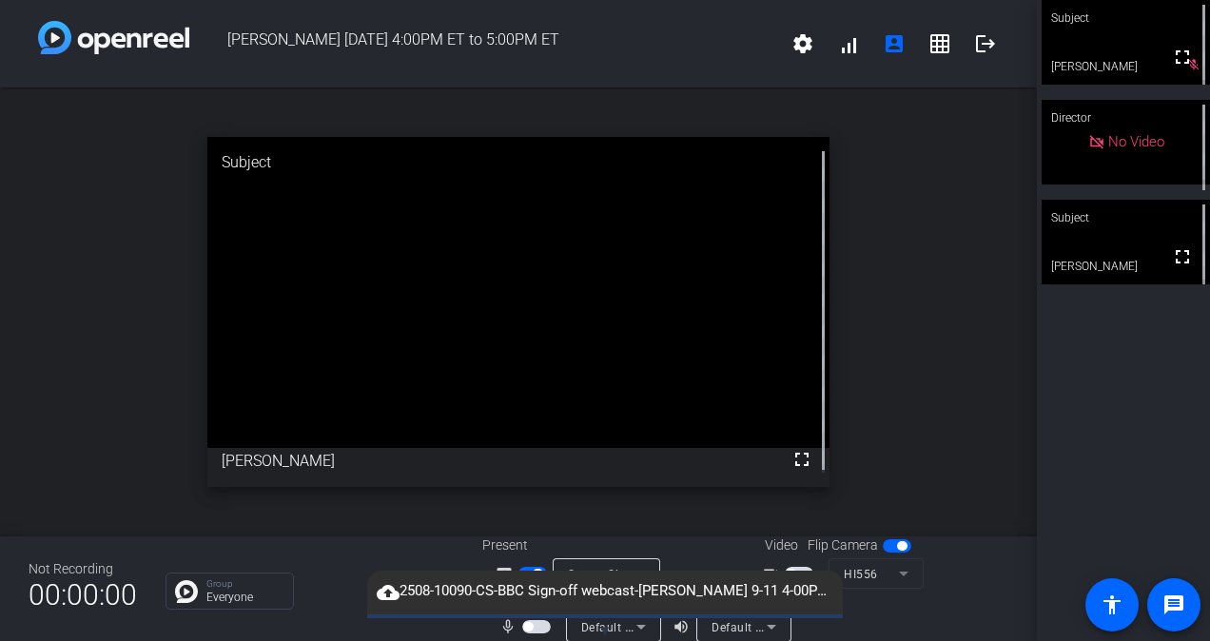
click at [525, 626] on span "button" at bounding box center [528, 627] width 10 height 10
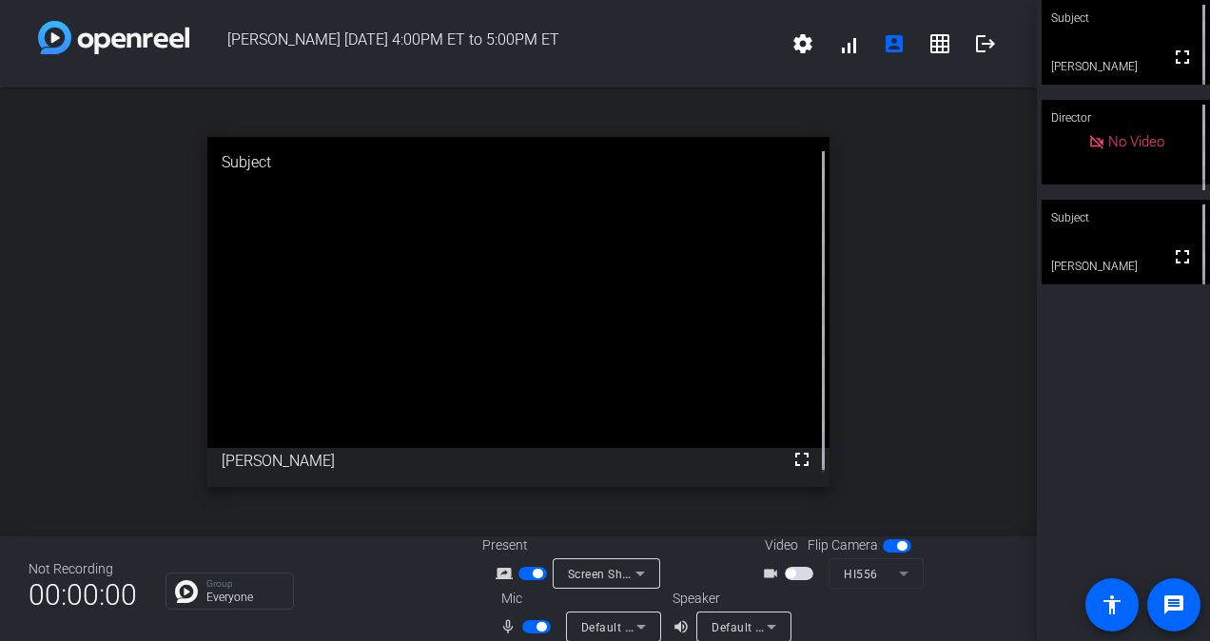
click at [525, 576] on span "button" at bounding box center [532, 573] width 29 height 13
click at [794, 572] on span "button" at bounding box center [798, 573] width 29 height 13
click at [974, 50] on mat-icon "logout" at bounding box center [985, 43] width 23 height 23
